Goal: Information Seeking & Learning: Learn about a topic

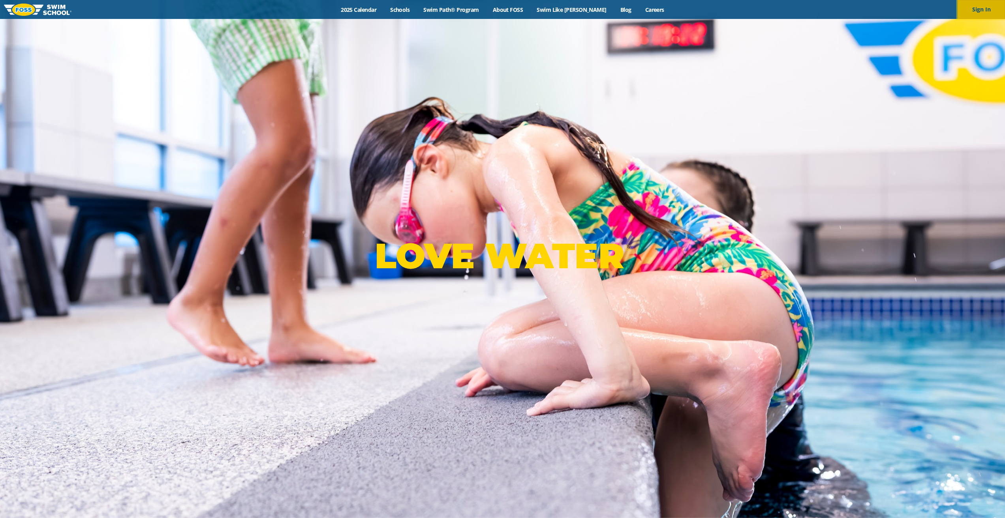
drag, startPoint x: 0, startPoint y: 0, endPoint x: 976, endPoint y: 13, distance: 975.8
click at [976, 13] on button "Sign In" at bounding box center [981, 9] width 47 height 19
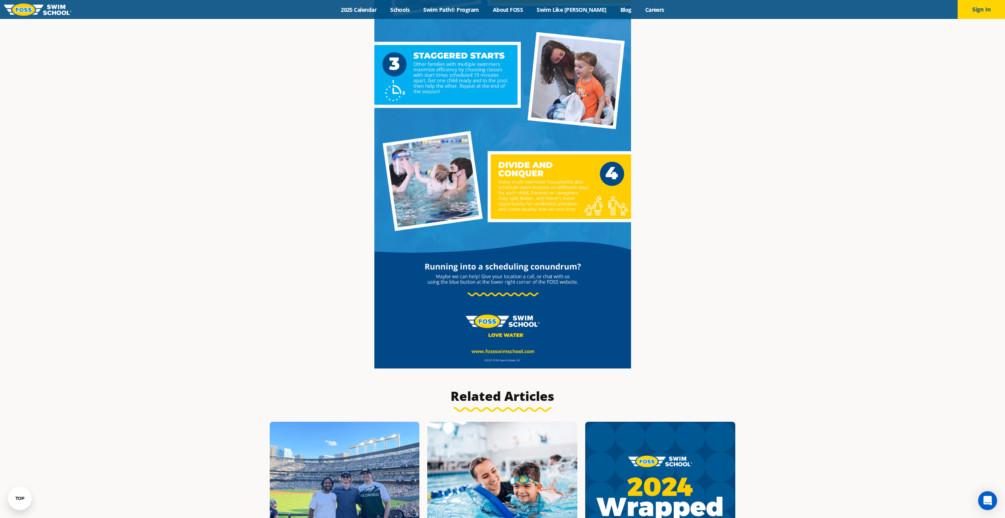
scroll to position [592, 0]
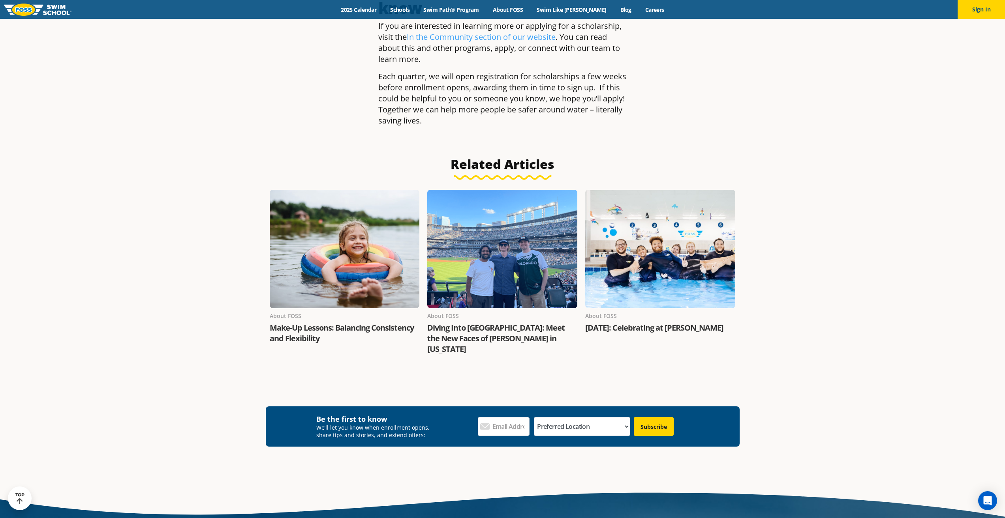
scroll to position [1066, 0]
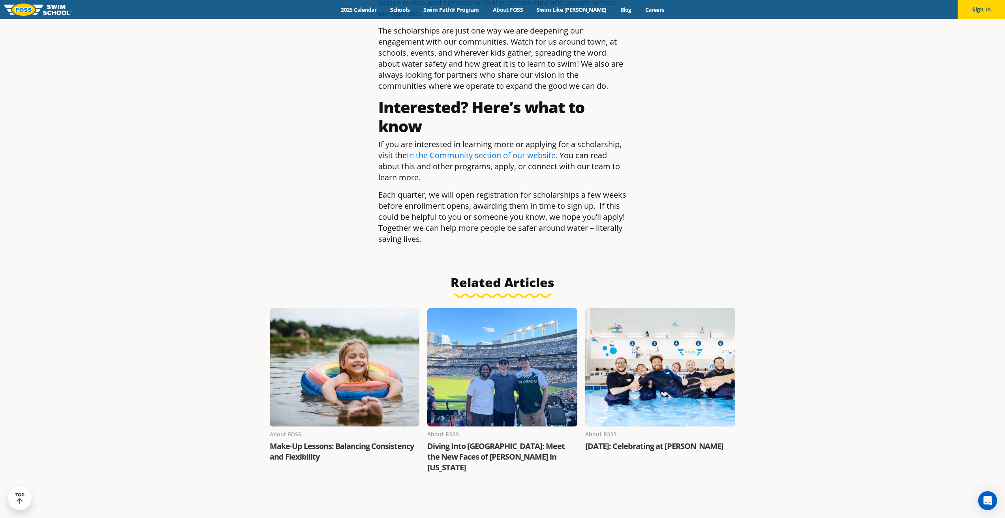
click at [501, 150] on link "In the Community section of our website" at bounding box center [481, 155] width 149 height 11
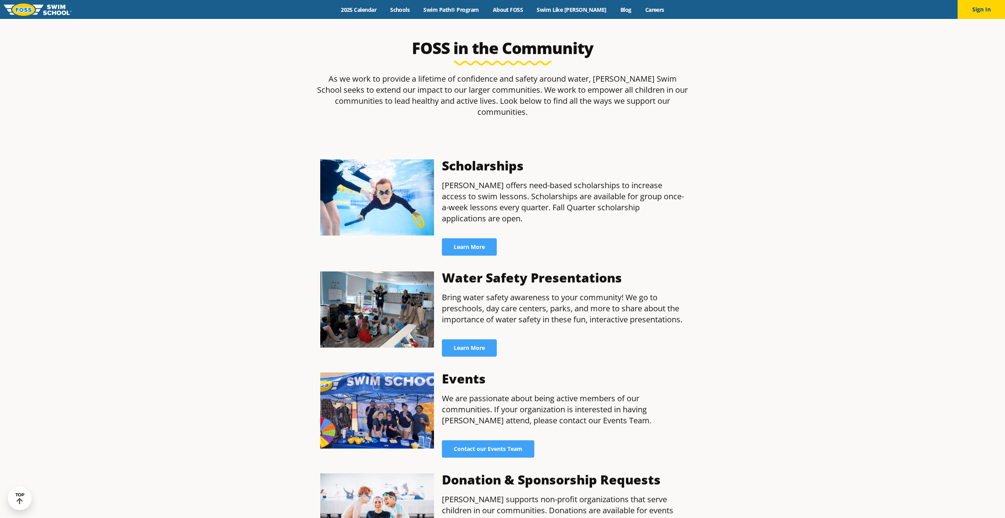
scroll to position [355, 0]
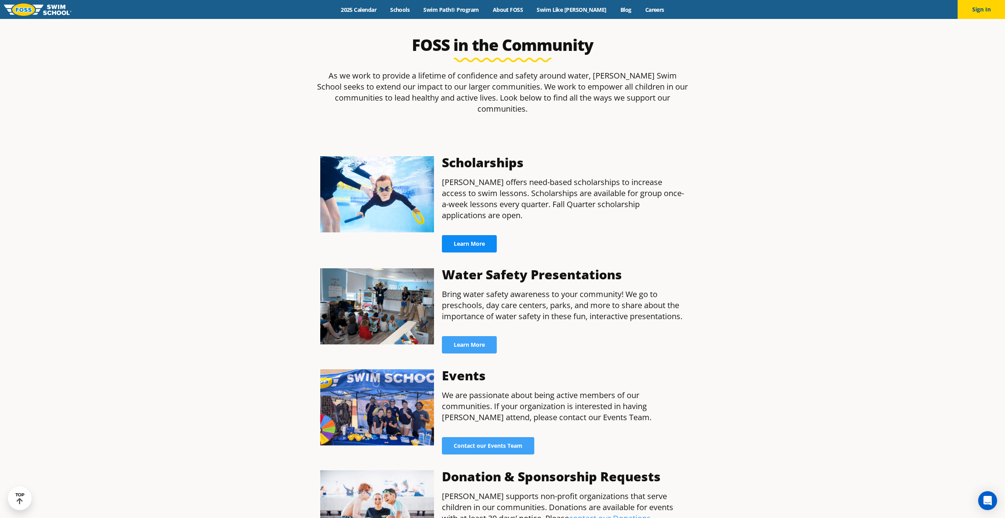
click at [478, 241] on span "Learn More" at bounding box center [469, 244] width 31 height 6
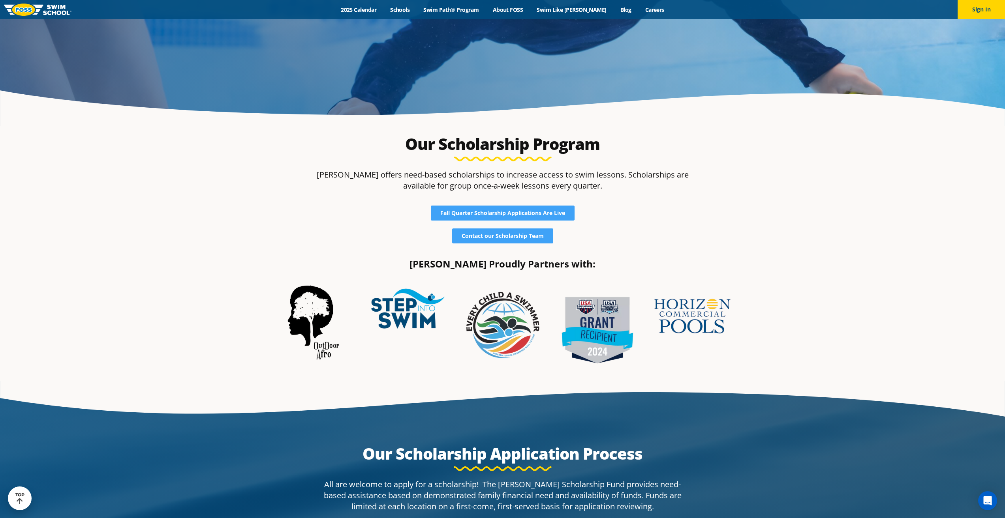
scroll to position [237, 0]
click at [502, 216] on link "Fall Quarter Scholarship Applications Are Live" at bounding box center [503, 212] width 144 height 15
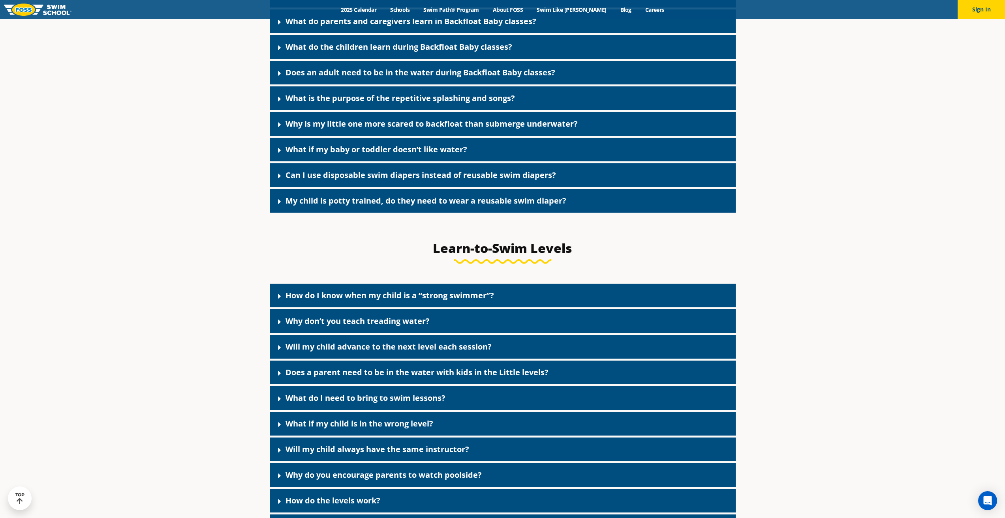
scroll to position [2005, 0]
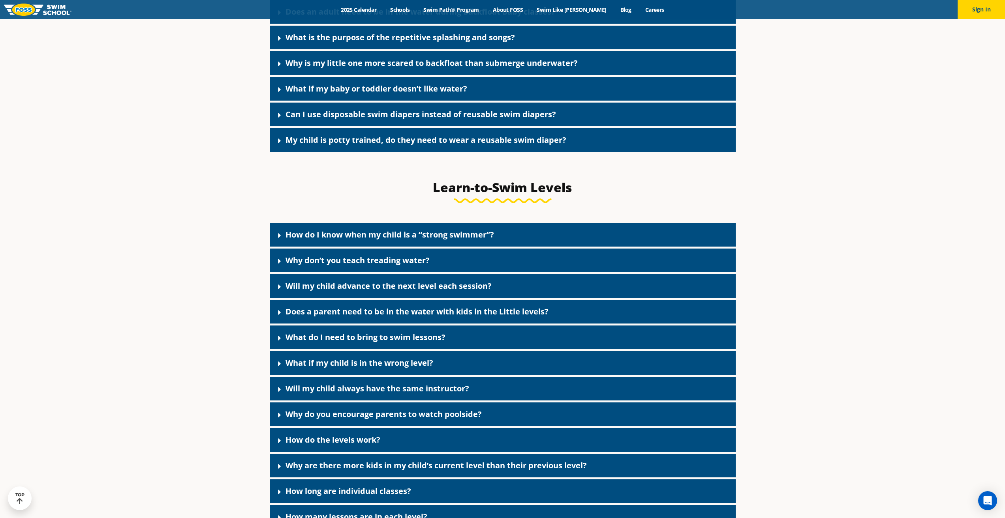
click at [381, 240] on link "How do I know when my child is a “strong swimmer”?" at bounding box center [389, 234] width 208 height 11
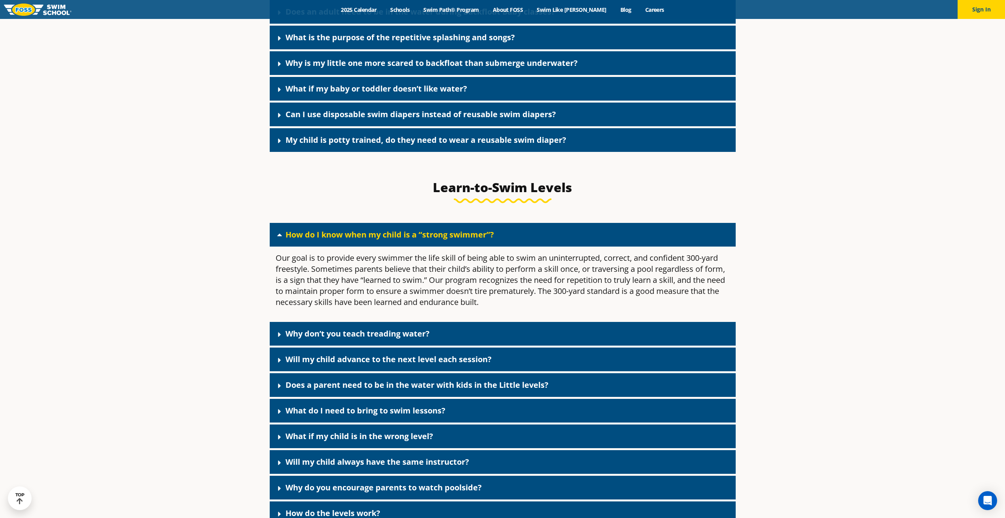
click at [381, 240] on link "How do I know when my child is a “strong swimmer”?" at bounding box center [389, 234] width 208 height 11
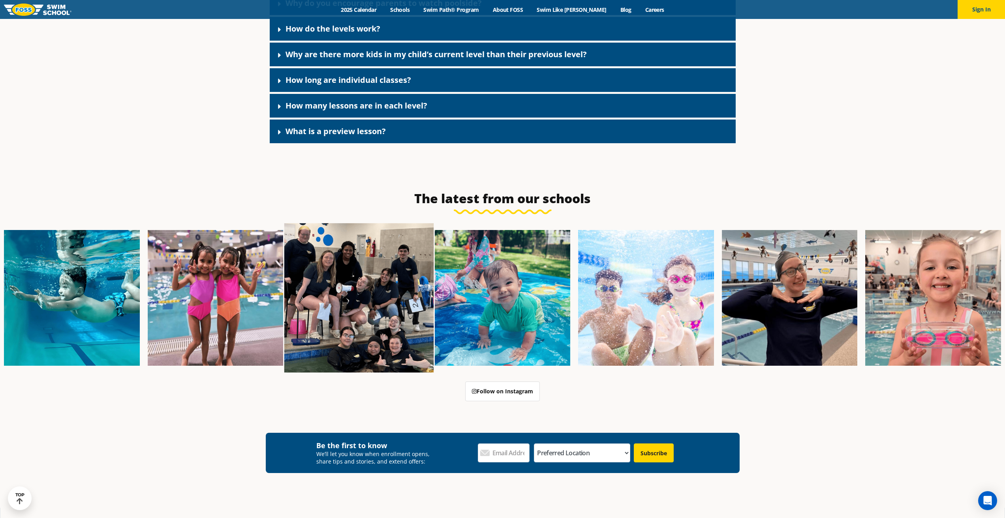
scroll to position [2479, 0]
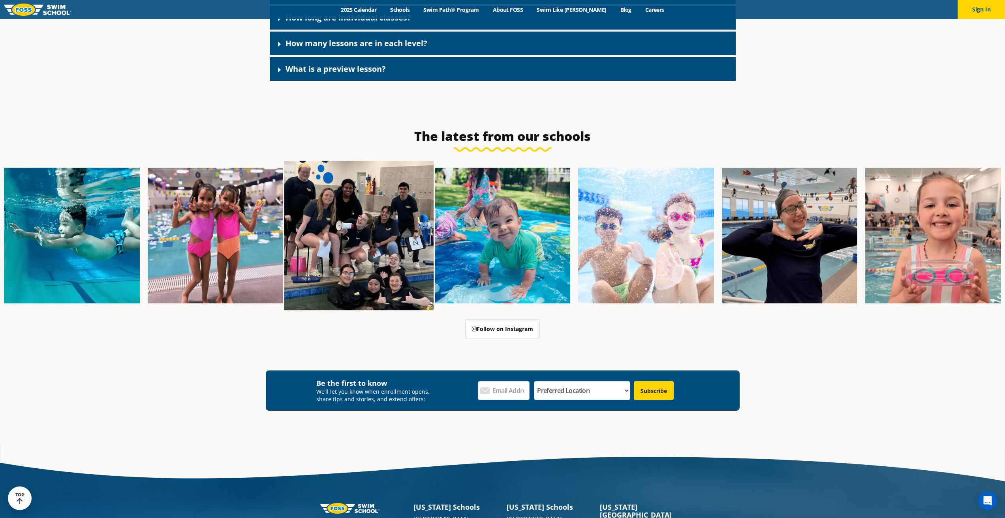
click at [392, 274] on img at bounding box center [358, 235] width 149 height 149
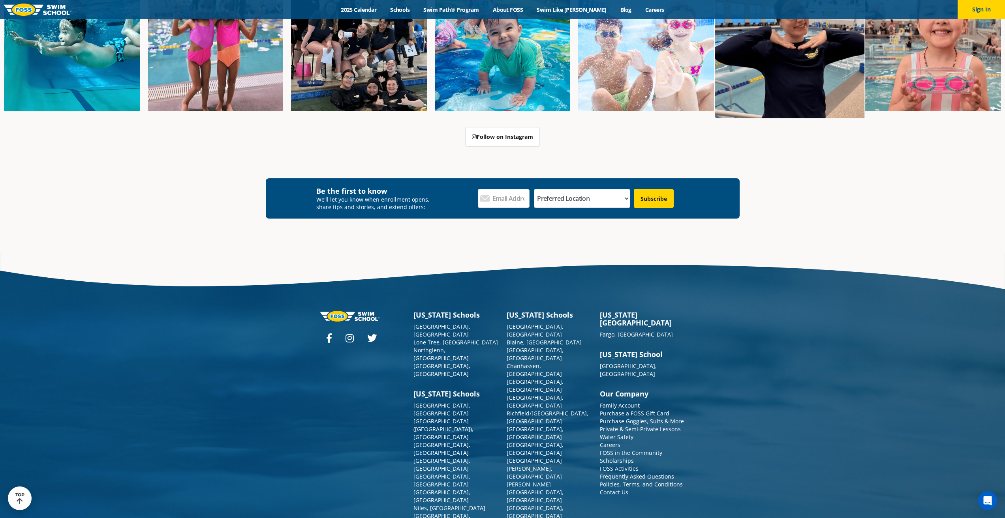
scroll to position [2553, 0]
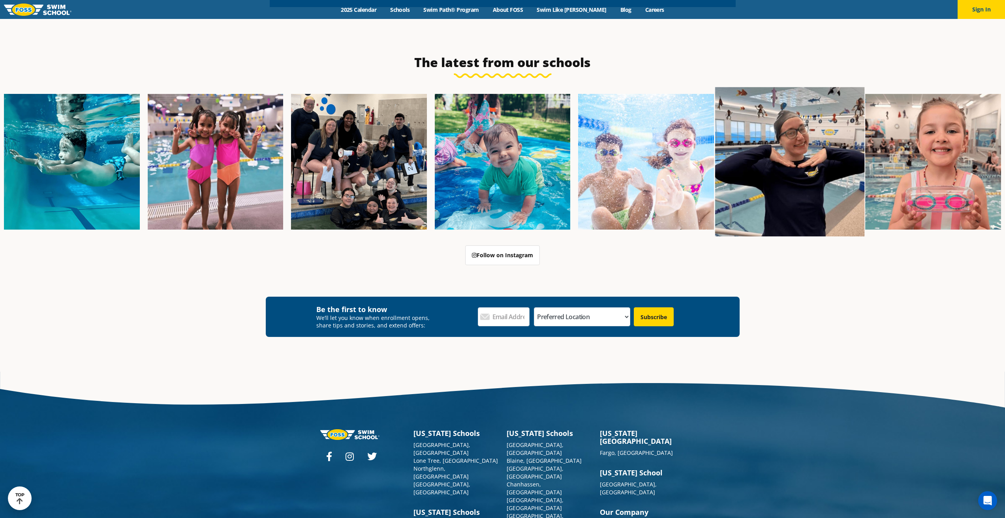
click at [765, 156] on img at bounding box center [789, 161] width 149 height 149
